Goal: Information Seeking & Learning: Compare options

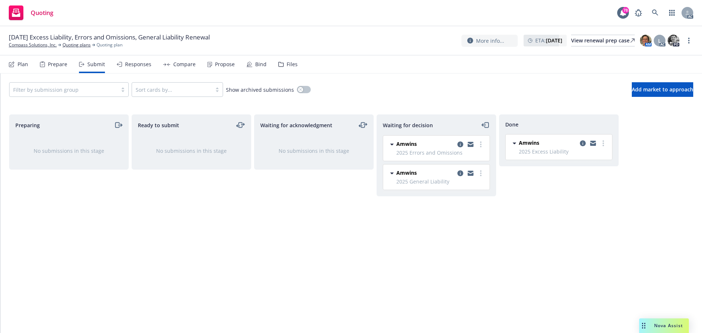
click at [138, 65] on div "Responses" at bounding box center [138, 64] width 26 height 6
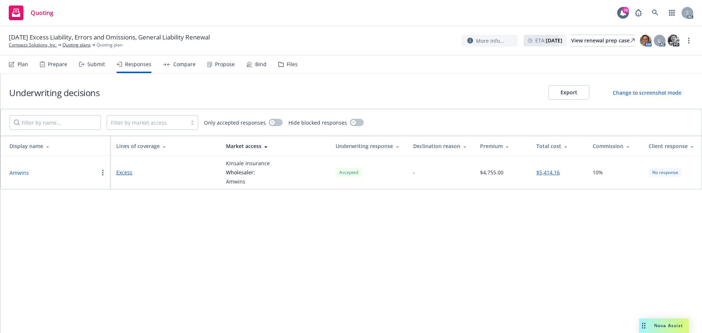
click at [180, 68] on div "Compare" at bounding box center [179, 65] width 33 height 18
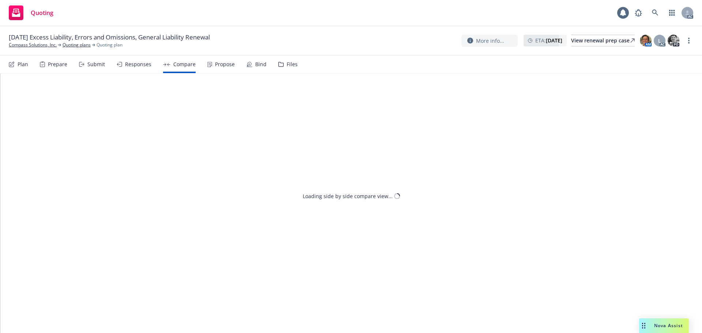
click at [221, 67] on div "Propose" at bounding box center [225, 64] width 20 height 6
